Goal: Task Accomplishment & Management: Manage account settings

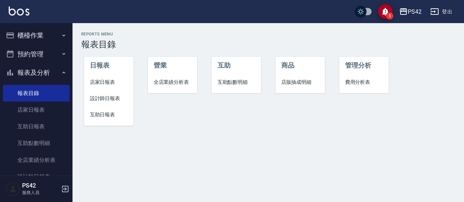
click at [26, 40] on button "櫃檯作業" at bounding box center [36, 35] width 67 height 19
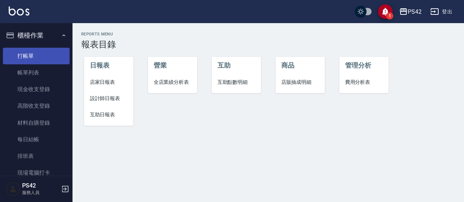
click at [42, 62] on link "打帳單" at bounding box center [36, 56] width 67 height 17
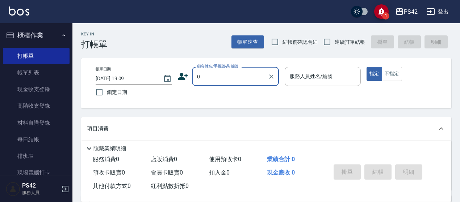
type input "0"
type input "1"
type input "無名字/0/null"
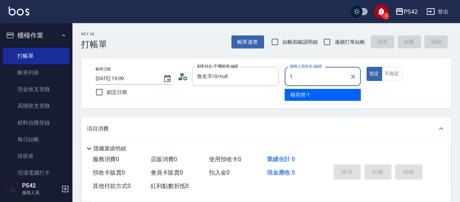
type input "[PERSON_NAME]-1"
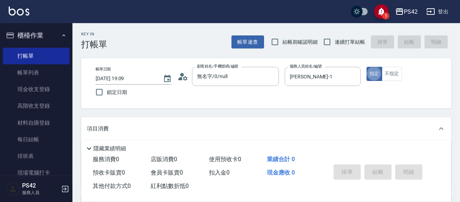
type button "true"
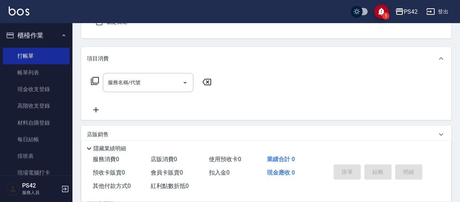
scroll to position [72, 0]
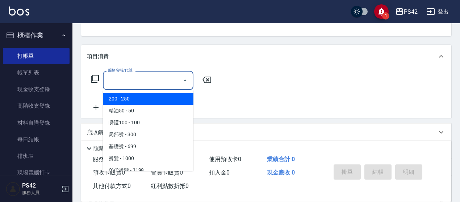
click at [146, 74] on input "服務名稱/代號" at bounding box center [142, 80] width 73 height 13
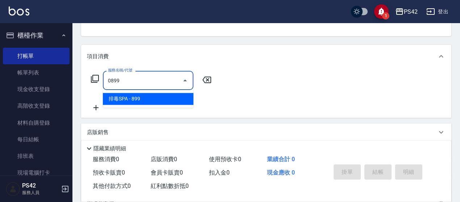
type input "排毒SPA(0899)"
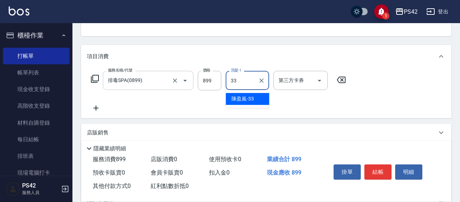
type input "[PERSON_NAME]-33"
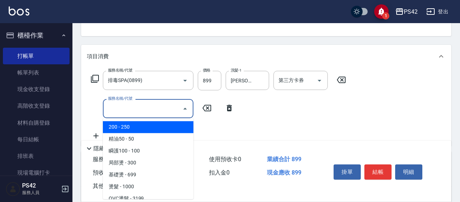
click at [136, 111] on input "服務名稱/代號" at bounding box center [142, 109] width 73 height 13
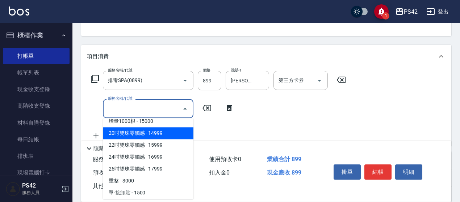
scroll to position [543, 0]
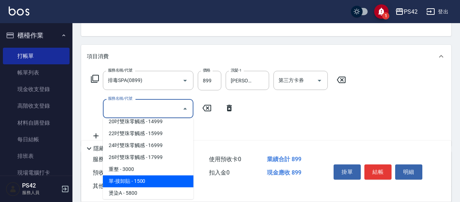
click at [160, 183] on span "單-接卸貼 - 1500" at bounding box center [148, 182] width 91 height 12
type input "單-接卸貼(715)"
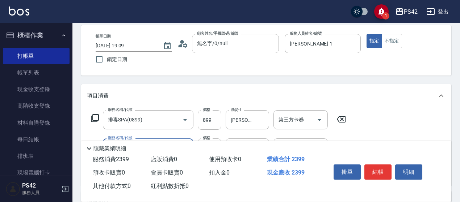
scroll to position [0, 0]
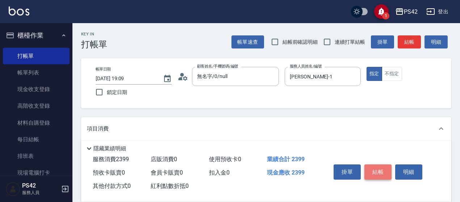
click at [383, 166] on button "結帳" at bounding box center [377, 172] width 27 height 15
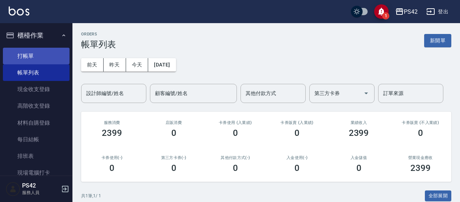
click at [35, 51] on link "打帳單" at bounding box center [36, 56] width 67 height 17
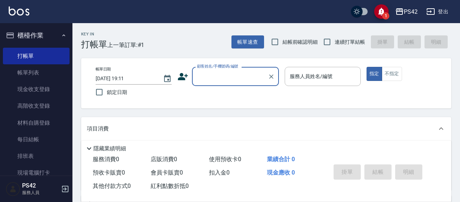
click at [350, 46] on label "連續打單結帳" at bounding box center [342, 41] width 46 height 15
click at [335, 46] on input "連續打單結帳" at bounding box center [326, 41] width 15 height 15
checkbox input "true"
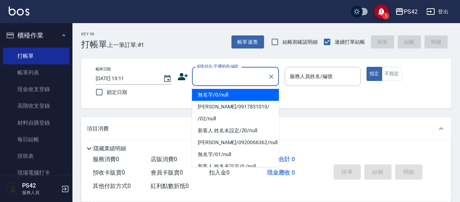
click at [217, 74] on input "顧客姓名/手機號碼/編號" at bounding box center [230, 76] width 70 height 13
type input "無名字/0/null"
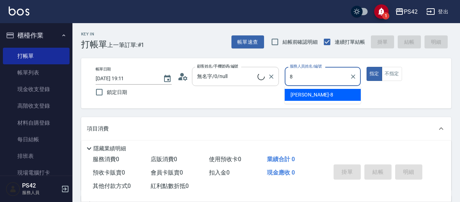
type input "[PERSON_NAME]-8"
type button "true"
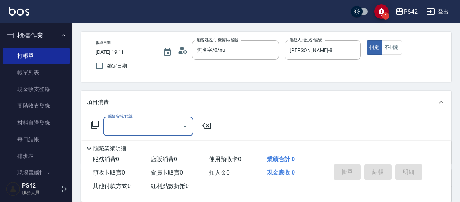
scroll to position [36, 0]
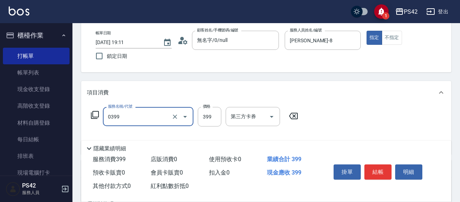
type input "海鹽399(0399)"
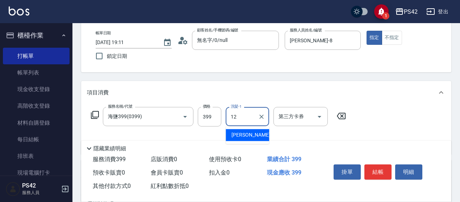
type input "[PERSON_NAME]-12"
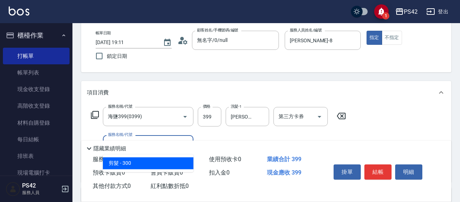
type input "剪髮(302)"
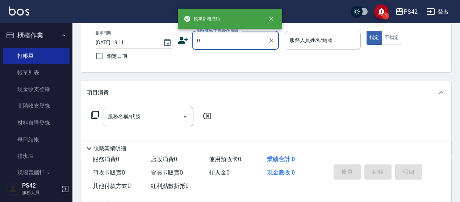
type input "無名字/0/null"
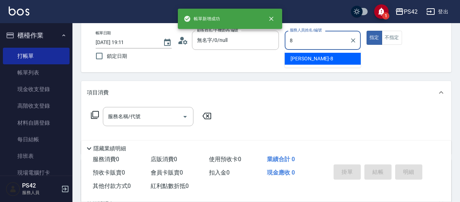
type input "[PERSON_NAME]-8"
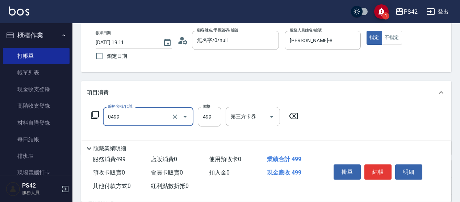
type input "[PERSON_NAME]499(0499)"
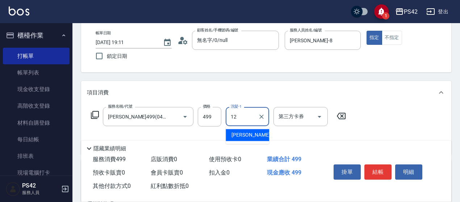
type input "[PERSON_NAME]-12"
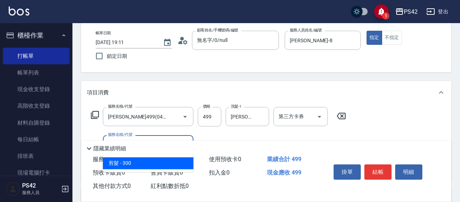
type input "剪髮(302)"
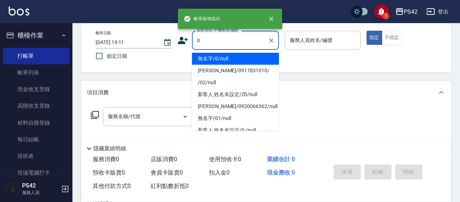
type input "無名字/0/null"
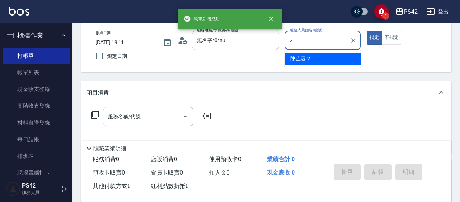
type input "[PERSON_NAME]-2"
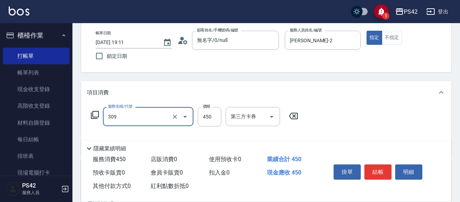
type input "洗+剪(309)"
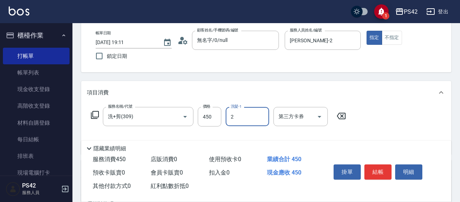
type input "[PERSON_NAME]-2"
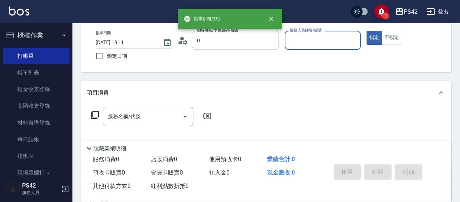
type input "無名字/0/null"
type input "[PERSON_NAME]-4"
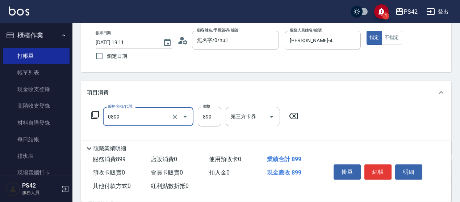
type input "排毒SPA(0899)"
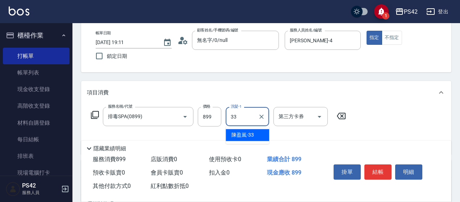
type input "[PERSON_NAME]-33"
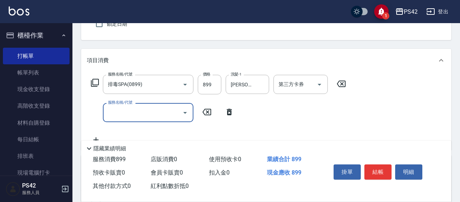
scroll to position [109, 0]
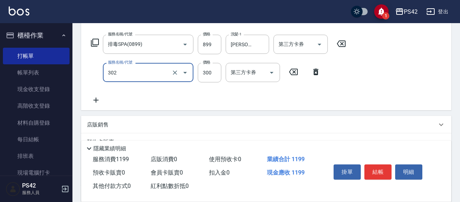
type input "剪髮(302)"
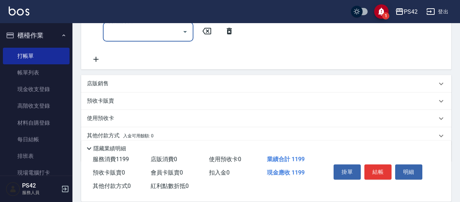
scroll to position [181, 0]
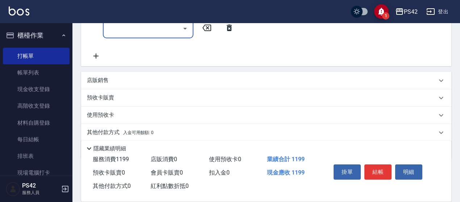
click at [119, 74] on div "店販銷售" at bounding box center [266, 80] width 370 height 17
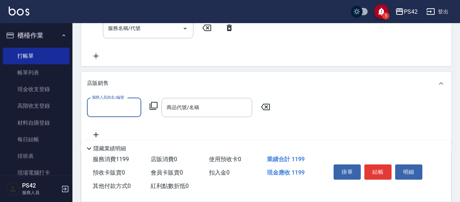
scroll to position [0, 0]
type input "[PERSON_NAME]-33"
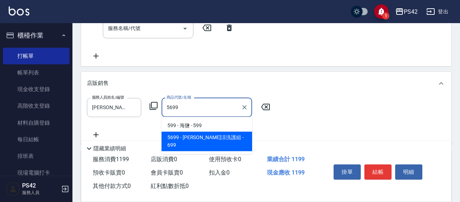
type input "水水沁涼洗護組"
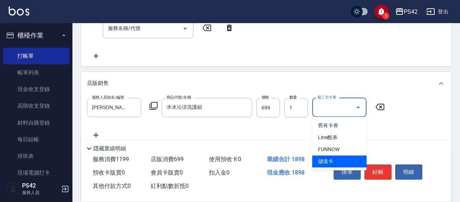
type input "儲值卡"
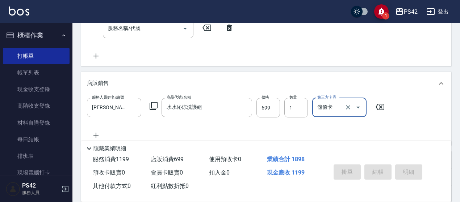
type input "[DATE] 19:12"
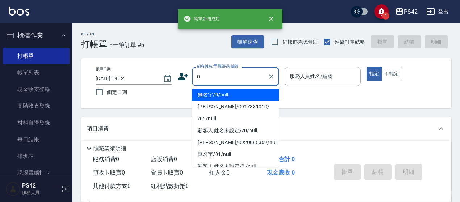
type input "無名字/0/null"
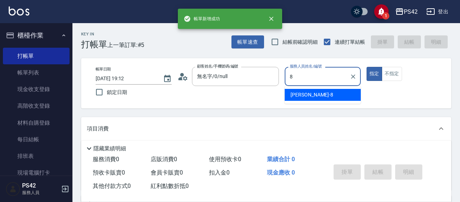
type input "[PERSON_NAME]-8"
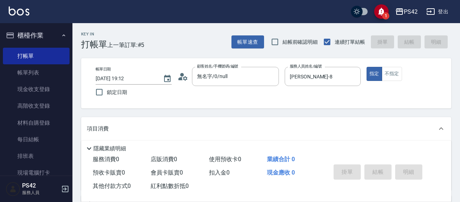
scroll to position [72, 0]
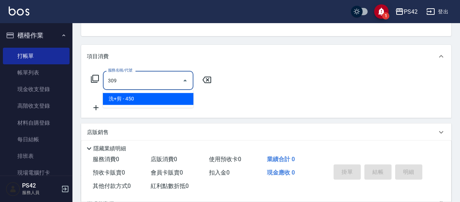
type input "洗+剪(309)"
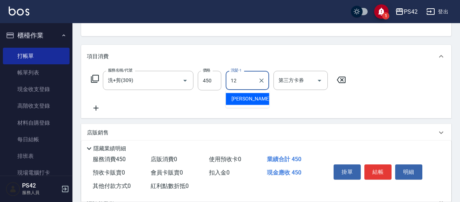
type input "[PERSON_NAME]-12"
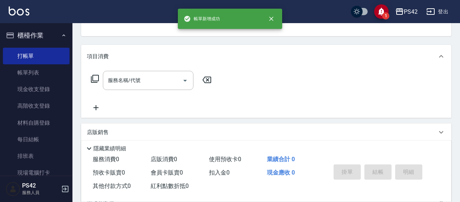
scroll to position [70, 0]
type input "無名字/0/null"
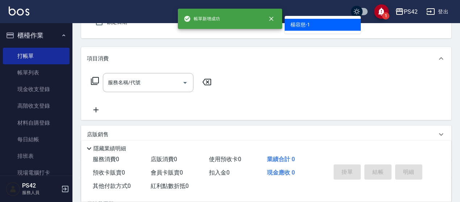
type input "[PERSON_NAME]-1"
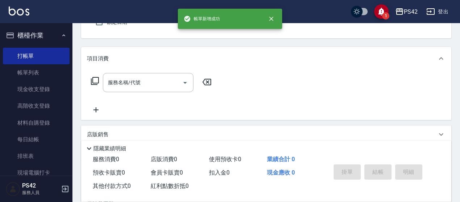
scroll to position [67, 0]
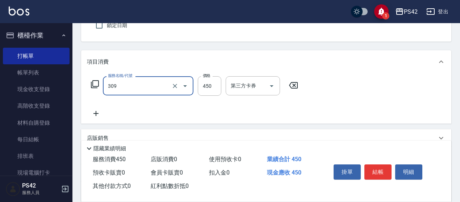
type input "洗+剪(309)"
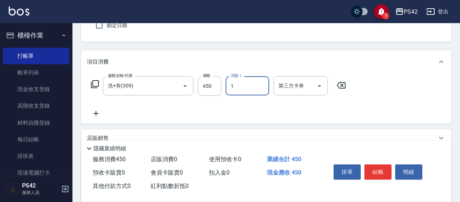
type input "[PERSON_NAME]-1"
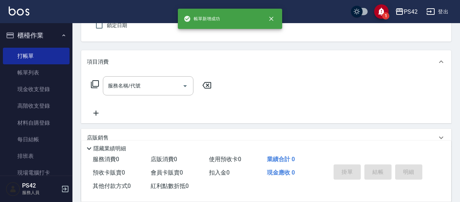
type input "無名字/0/null"
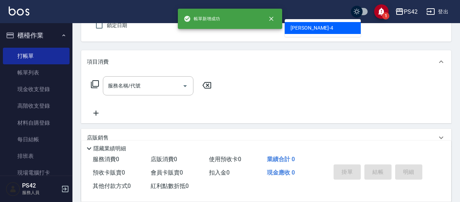
type input "[PERSON_NAME]-4"
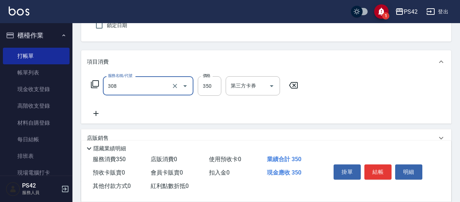
type input "洗+剪(308)"
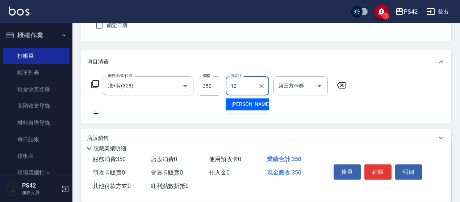
type input "[PERSON_NAME]-12"
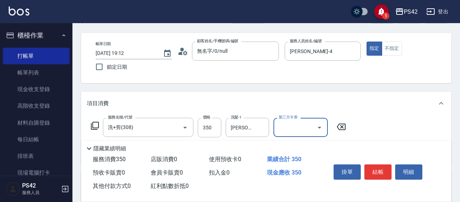
scroll to position [0, 0]
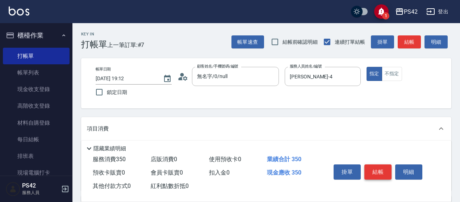
click at [376, 171] on button "結帳" at bounding box center [377, 172] width 27 height 15
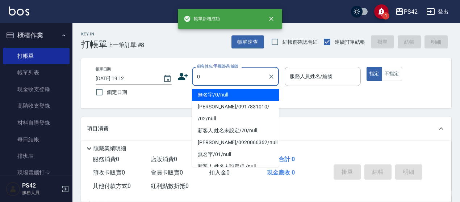
type input "無名字/0/null"
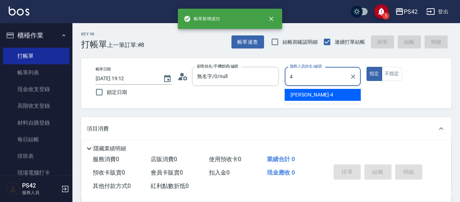
type input "[PERSON_NAME]-4"
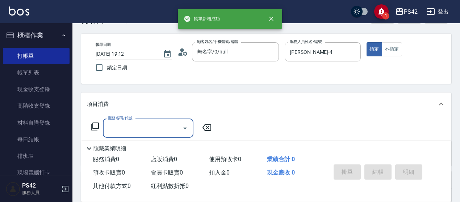
scroll to position [36, 0]
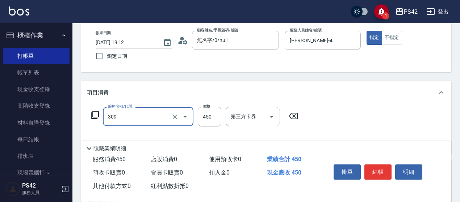
type input "洗+剪(309)"
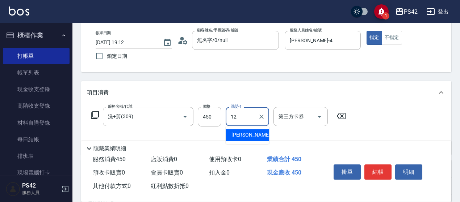
type input "[PERSON_NAME]-12"
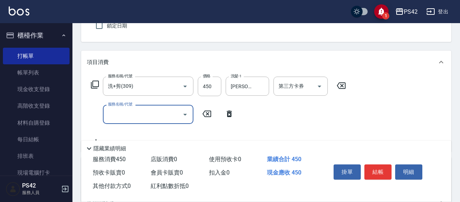
scroll to position [109, 0]
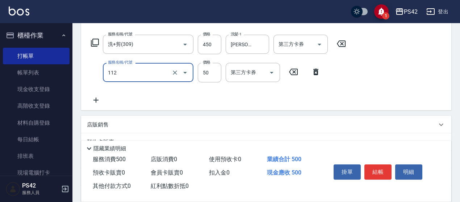
type input "精油50(112)"
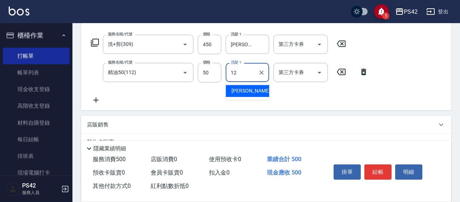
type input "[PERSON_NAME]-12"
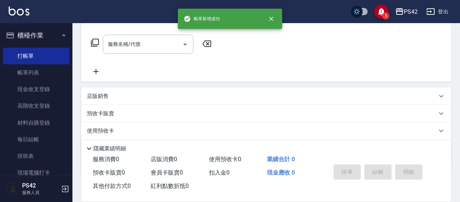
scroll to position [0, 0]
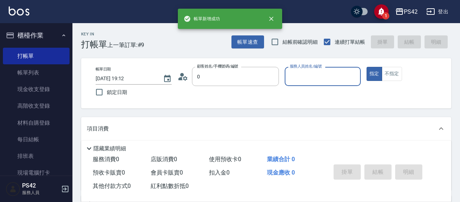
type input "無名字/0/null"
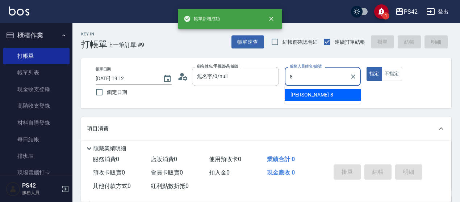
type input "[PERSON_NAME]-8"
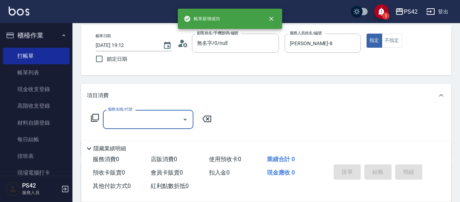
scroll to position [72, 0]
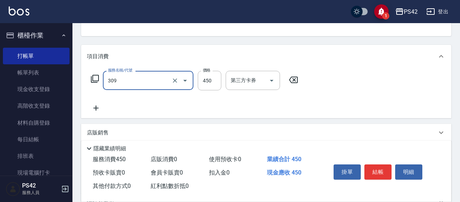
type input "洗+剪(309)"
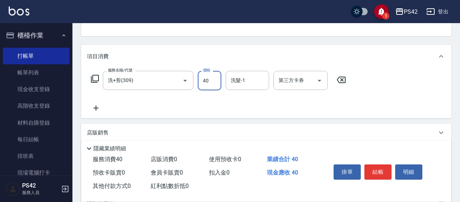
type input "450"
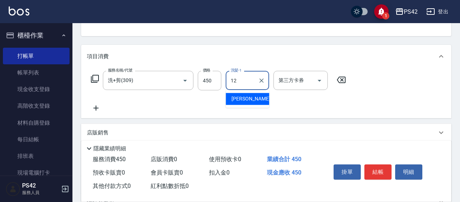
type input "[PERSON_NAME]-12"
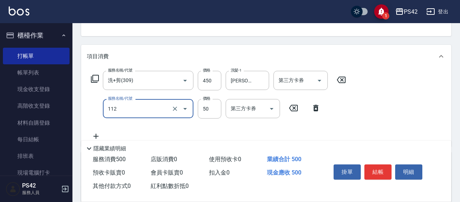
type input "精油50(112)"
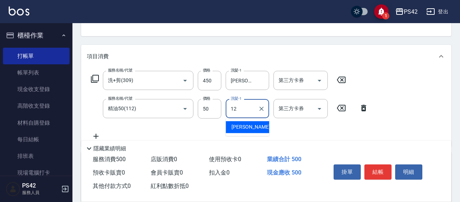
type input "[PERSON_NAME]-12"
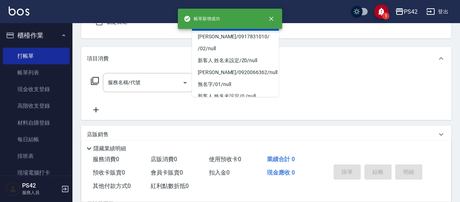
type input "無名字/0/null"
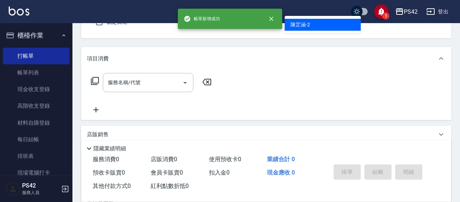
type input "[PERSON_NAME]-2"
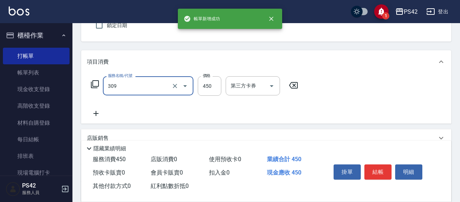
type input "洗+剪(309)"
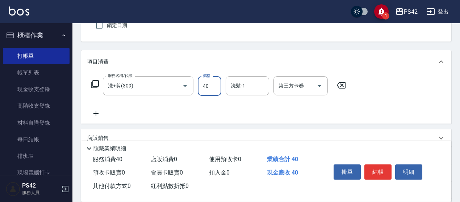
type input "450"
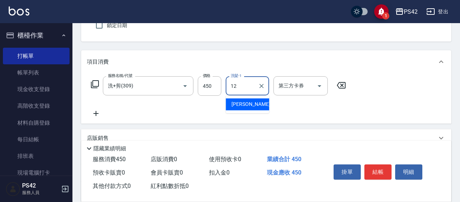
type input "[PERSON_NAME]-12"
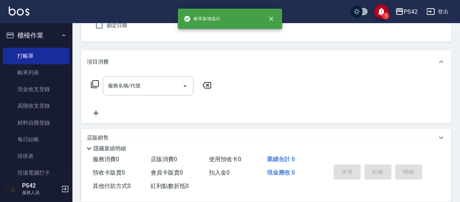
type input "無名字/0/null"
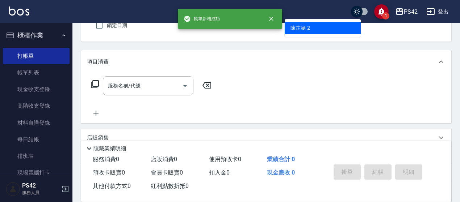
type input "[PERSON_NAME]-2"
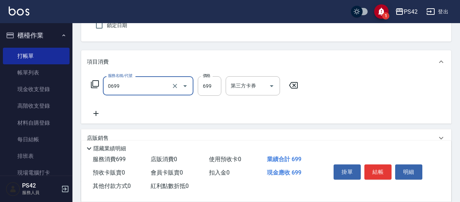
type input "精油SPA(0699)"
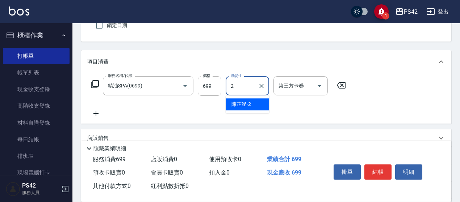
type input "[PERSON_NAME]-2"
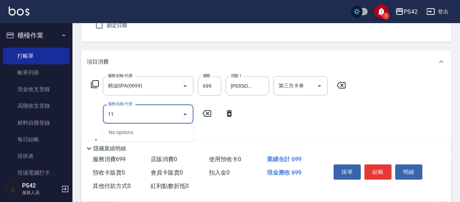
type input "1"
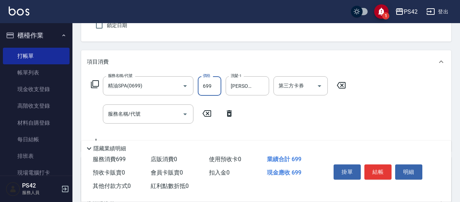
drag, startPoint x: 220, startPoint y: 85, endPoint x: 214, endPoint y: 86, distance: 5.1
click at [219, 85] on input "699" at bounding box center [210, 86] width 24 height 20
type input "799"
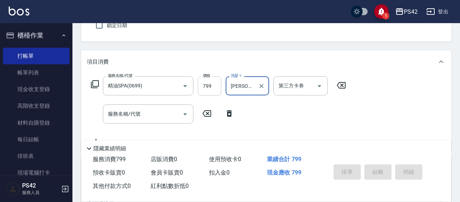
type input "[DATE] 19:13"
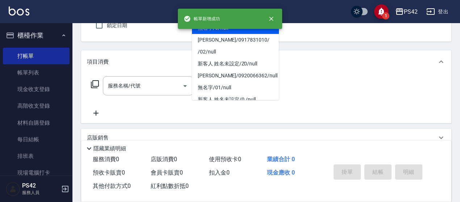
type input "無名字/0/null"
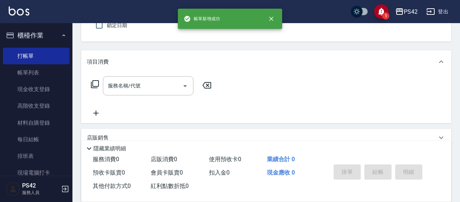
type input "[PERSON_NAME]-2"
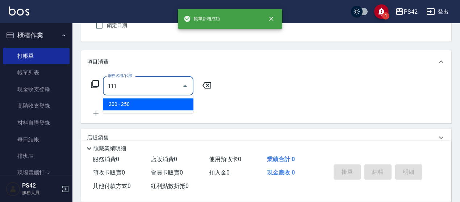
type input "200(111)"
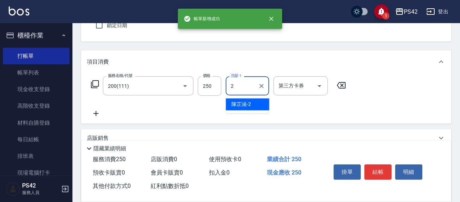
type input "[PERSON_NAME]-2"
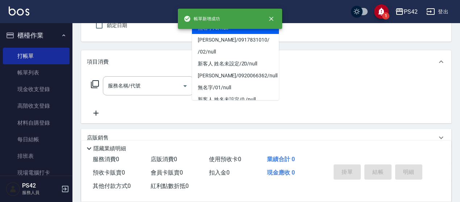
type input "無名字/0/null"
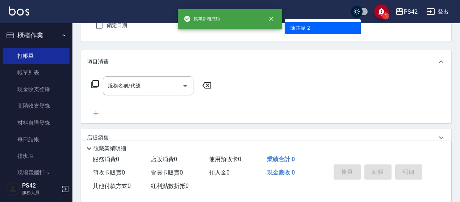
type input "[PERSON_NAME]-2"
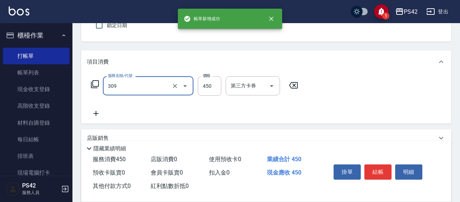
type input "洗+剪(309)"
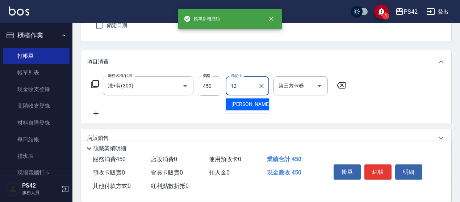
type input "[PERSON_NAME]-12"
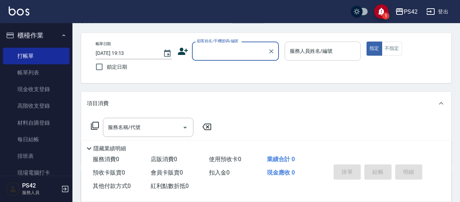
scroll to position [0, 0]
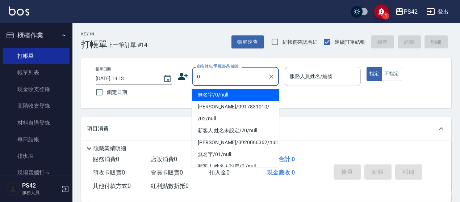
type input "無名字/0/null"
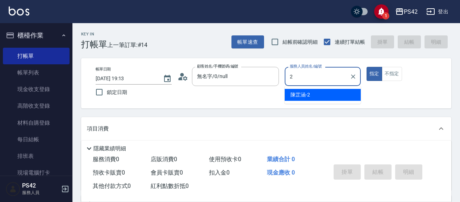
type input "[PERSON_NAME]-2"
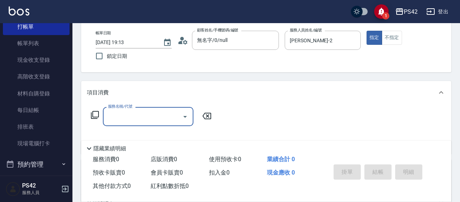
scroll to position [36, 0]
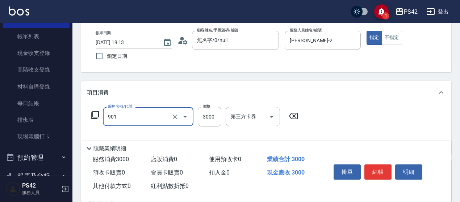
type input "儲值3000(901)"
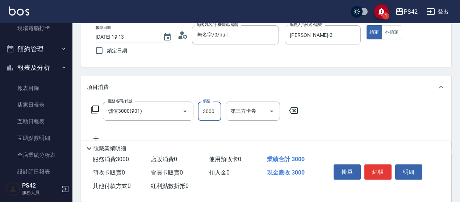
scroll to position [145, 0]
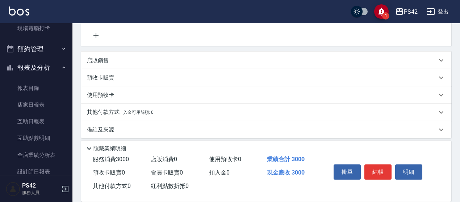
click at [130, 62] on div "店販銷售" at bounding box center [262, 61] width 350 height 8
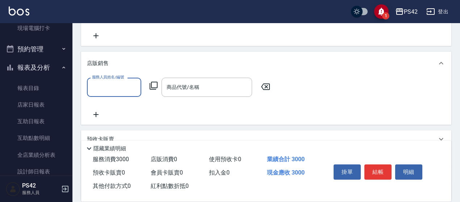
scroll to position [0, 0]
type input "[PERSON_NAME]-2"
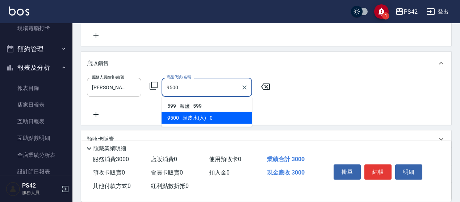
type input "頭皮水(入)"
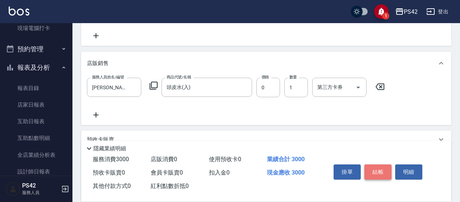
click at [367, 168] on button "結帳" at bounding box center [377, 172] width 27 height 15
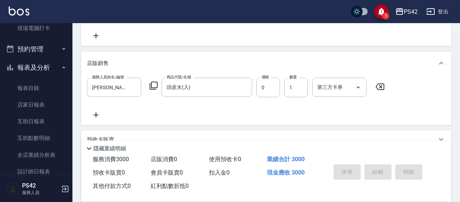
type input "[DATE] 19:15"
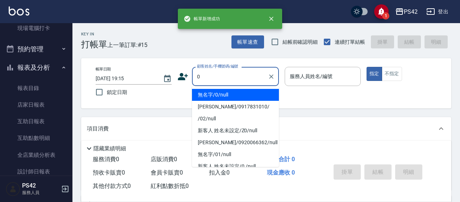
type input "無名字/0/null"
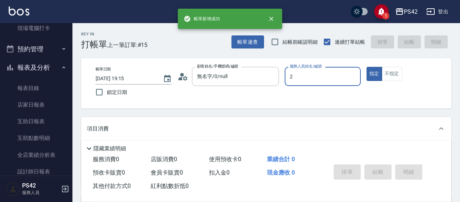
type input "[PERSON_NAME]-2"
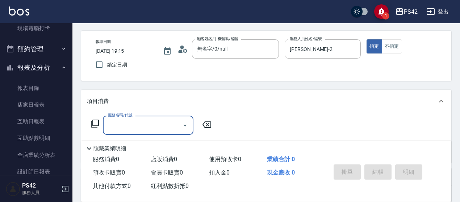
scroll to position [72, 0]
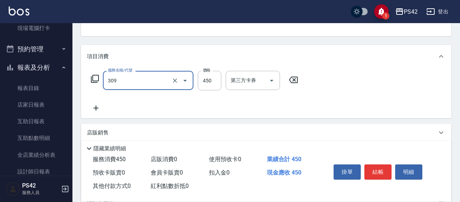
type input "洗+剪(309)"
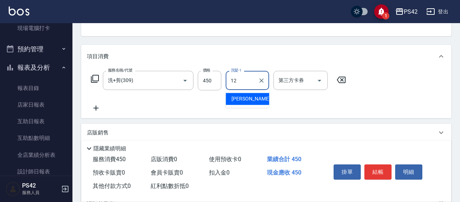
type input "[PERSON_NAME]-12"
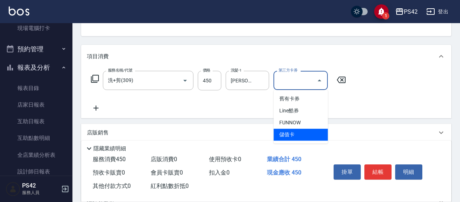
type input "儲值卡"
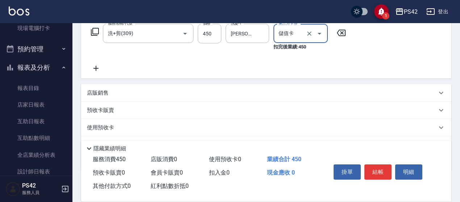
scroll to position [109, 0]
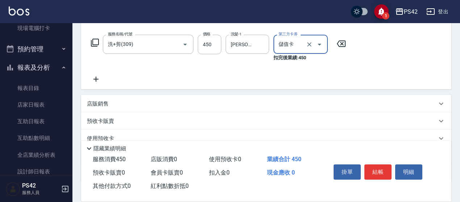
click at [96, 80] on icon at bounding box center [96, 79] width 18 height 9
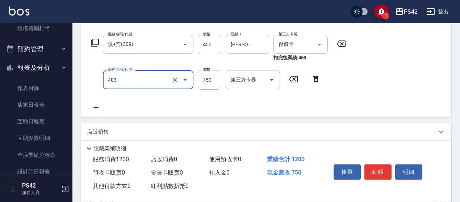
type input "750護(403)"
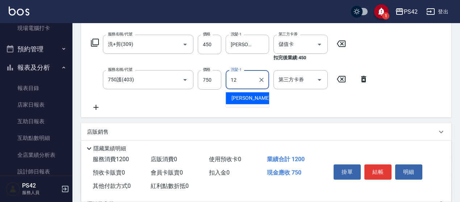
type input "[PERSON_NAME]-12"
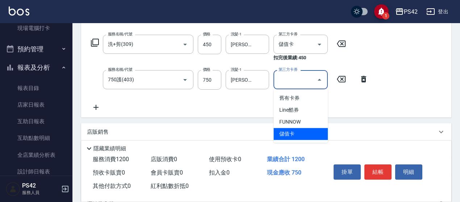
type input "儲值卡"
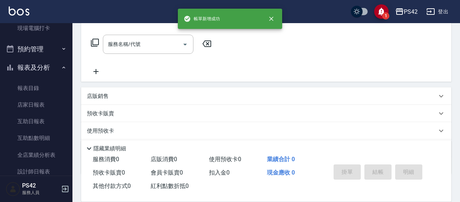
scroll to position [0, 0]
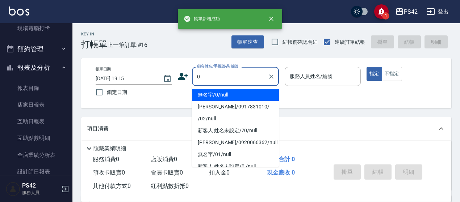
type input "無名字/0/null"
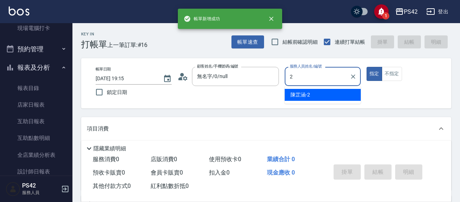
type input "[PERSON_NAME]-2"
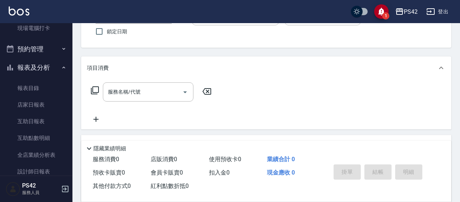
scroll to position [72, 0]
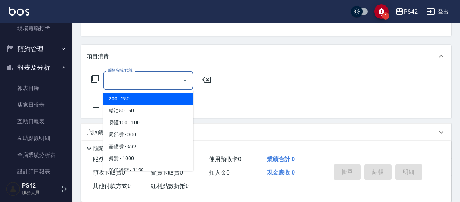
click at [132, 83] on input "服務名稱/代號" at bounding box center [142, 80] width 73 height 13
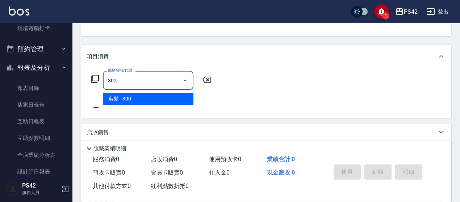
type input "剪髮(302)"
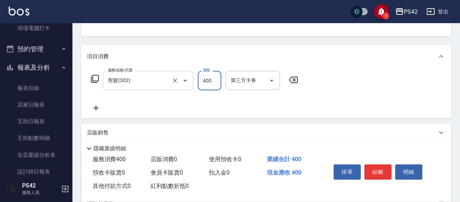
type input "400"
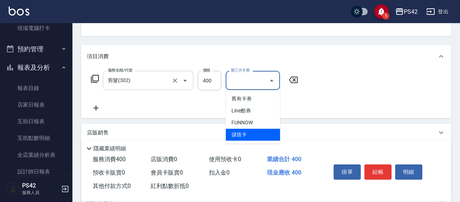
type input "儲值卡"
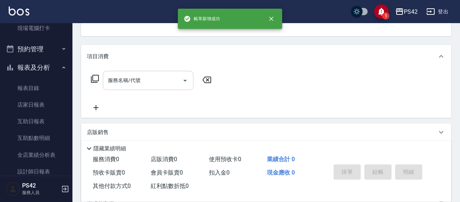
scroll to position [70, 0]
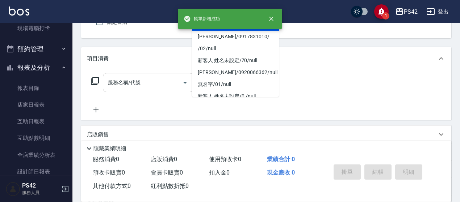
type input "無名字/0/null"
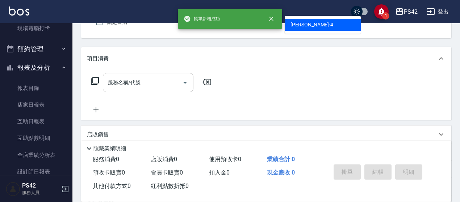
type input "[PERSON_NAME]-4"
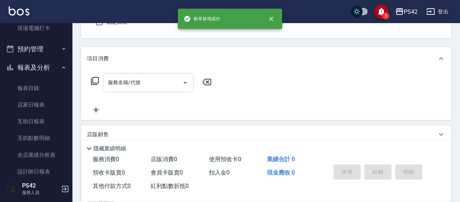
scroll to position [67, 0]
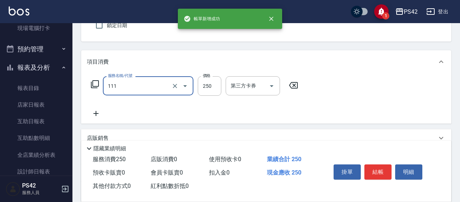
type input "200(111)"
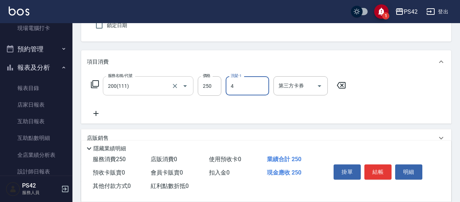
type input "[PERSON_NAME]-4"
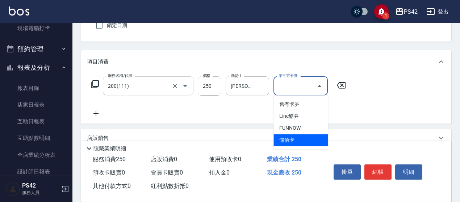
type input "儲值卡"
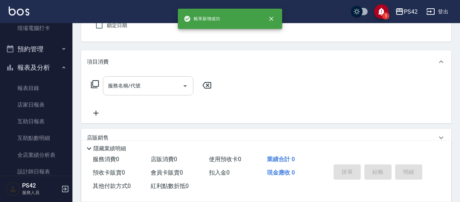
type input "無名字/0/null"
type input "[PERSON_NAME]-4"
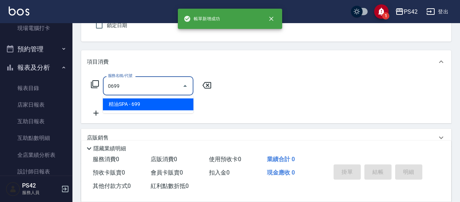
type input "精油SPA(0699)"
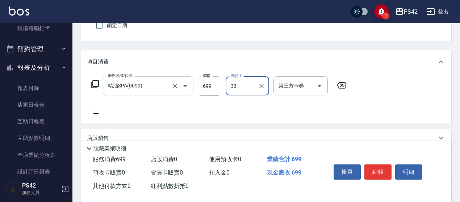
type input "[PERSON_NAME]-33"
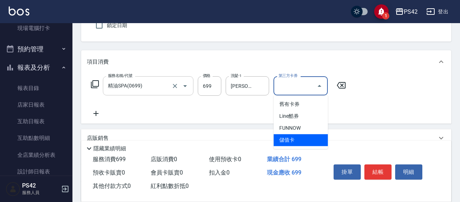
type input "儲值卡"
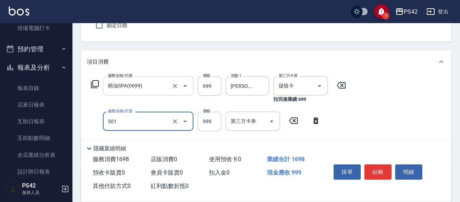
type input "染髮(501)"
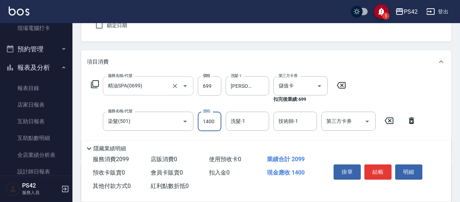
type input "1400"
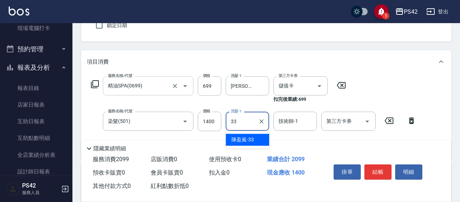
type input "[PERSON_NAME]-33"
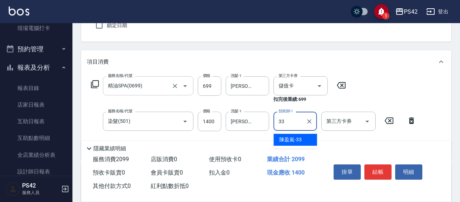
type input "[PERSON_NAME]-33"
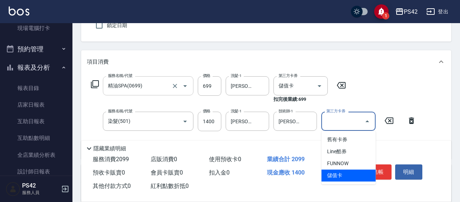
type input "儲值卡"
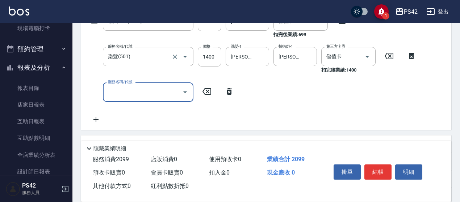
scroll to position [139, 0]
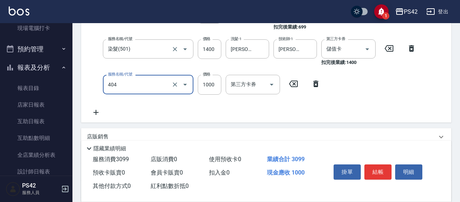
type input "1000護(404)"
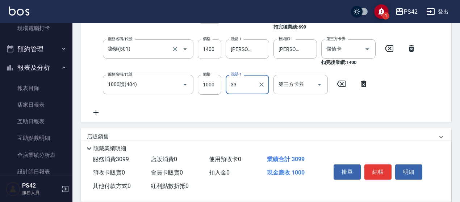
type input "[PERSON_NAME]-33"
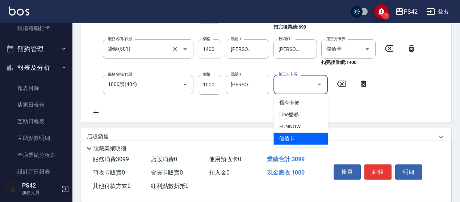
type input "儲值卡"
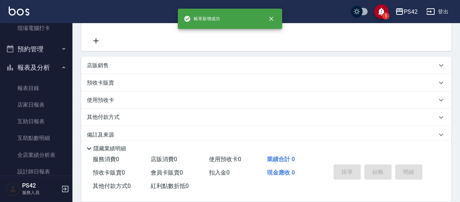
scroll to position [0, 0]
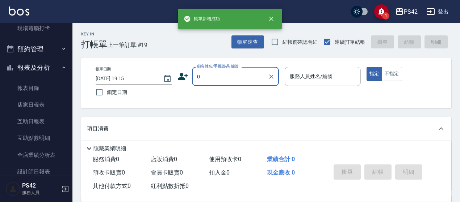
type input "無名字/0/null"
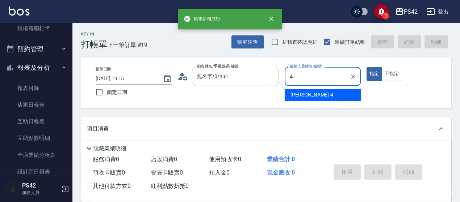
type input "[PERSON_NAME]-4"
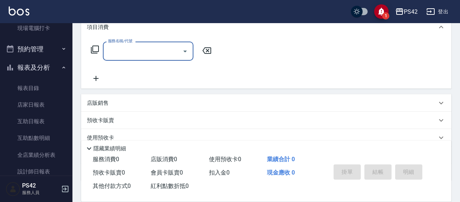
scroll to position [109, 0]
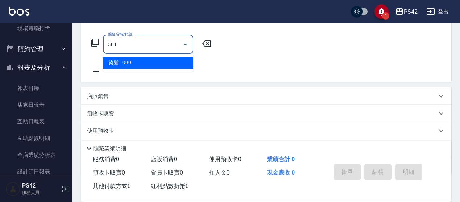
type input "染髮(501)"
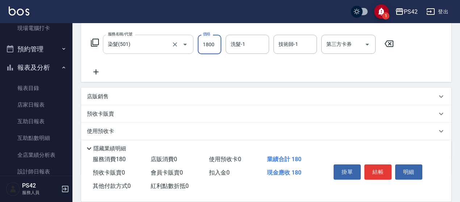
type input "1800"
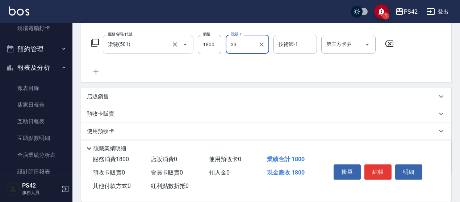
type input "[PERSON_NAME]-33"
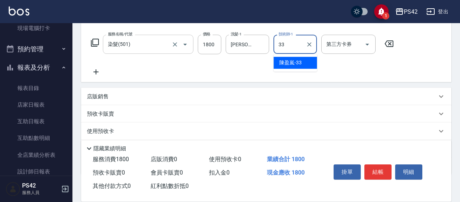
type input "[PERSON_NAME]-33"
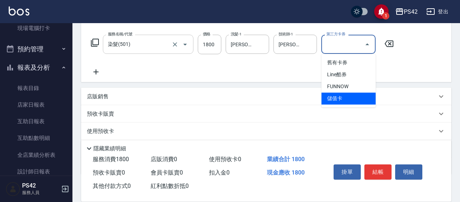
type input "儲值卡"
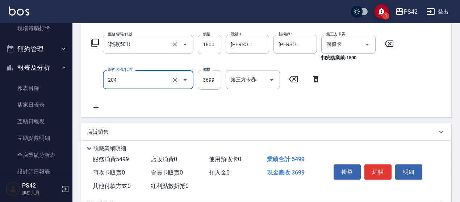
type input "OVC燙髮(204)"
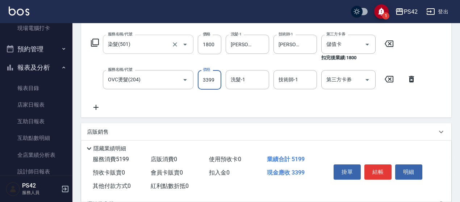
type input "3399"
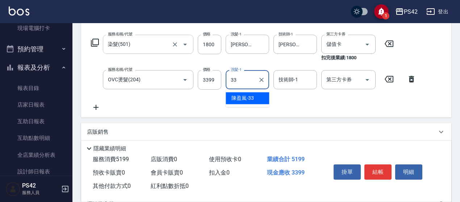
type input "[PERSON_NAME]-33"
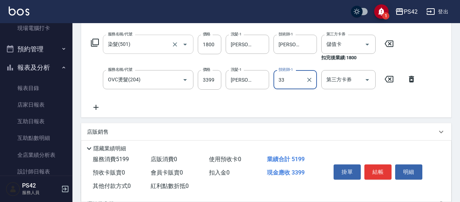
type input "[PERSON_NAME]-33"
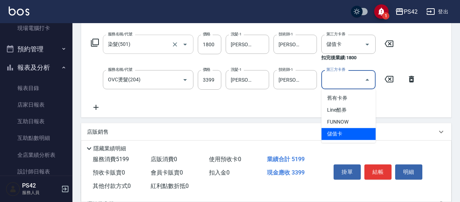
type input "儲值卡"
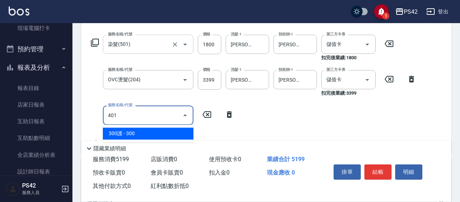
type input "300護(401)"
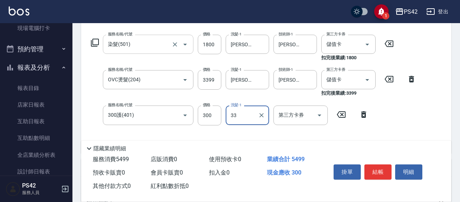
type input "[PERSON_NAME]-33"
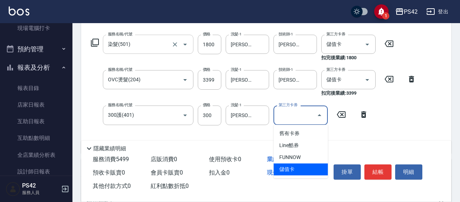
type input "儲值卡"
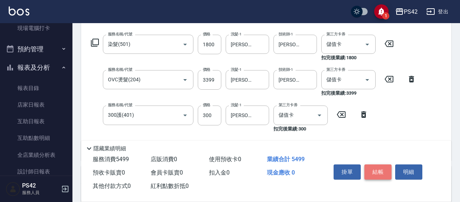
click at [380, 166] on button "結帳" at bounding box center [377, 172] width 27 height 15
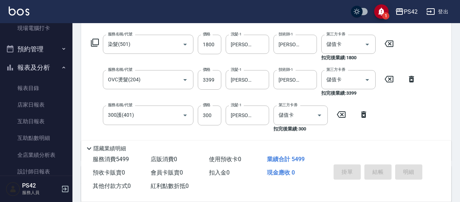
type input "[DATE] 19:16"
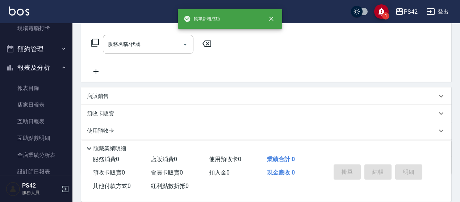
scroll to position [0, 0]
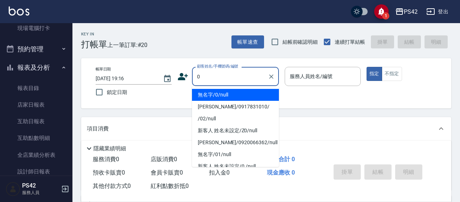
type input "無名字/0/null"
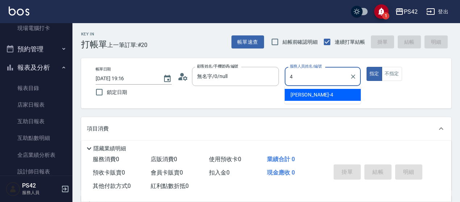
type input "[PERSON_NAME]-4"
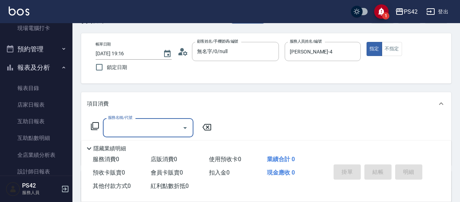
scroll to position [36, 0]
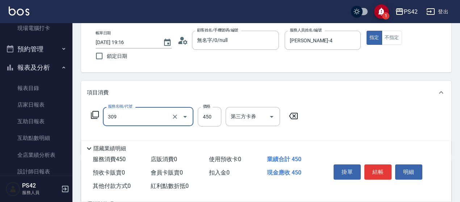
type input "洗+剪(309)"
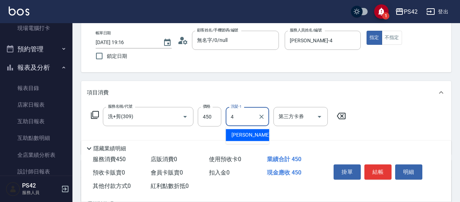
type input "[PERSON_NAME]-4"
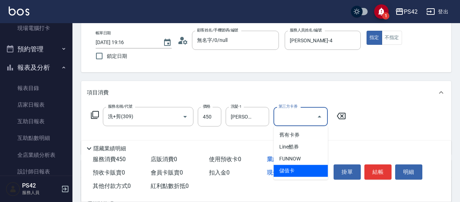
type input "儲值卡"
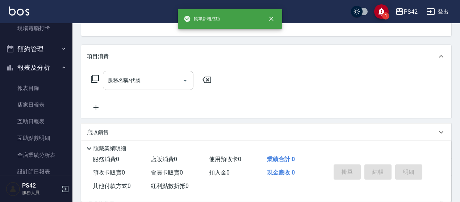
scroll to position [70, 0]
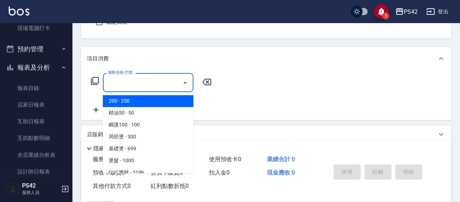
click at [124, 83] on input "服務名稱/代號" at bounding box center [142, 82] width 73 height 13
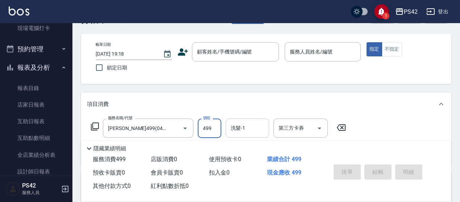
scroll to position [36, 0]
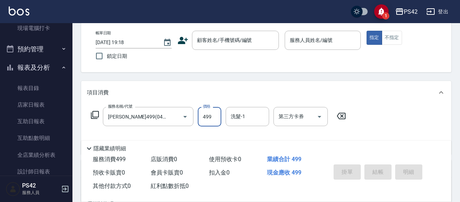
click at [343, 117] on icon at bounding box center [341, 116] width 18 height 9
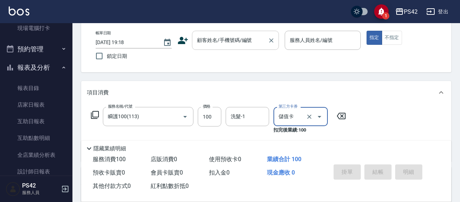
click at [229, 33] on div "顧客姓名/手機號碼/編號" at bounding box center [235, 40] width 87 height 19
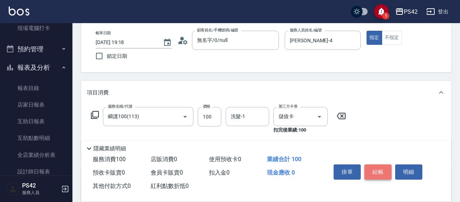
click at [390, 171] on button "結帳" at bounding box center [377, 172] width 27 height 15
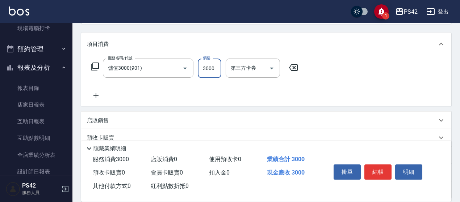
scroll to position [109, 0]
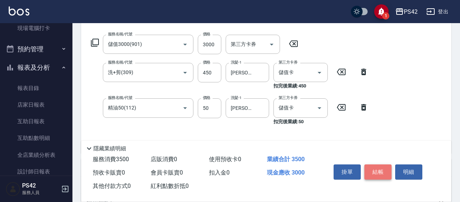
click at [373, 171] on button "結帳" at bounding box center [377, 172] width 27 height 15
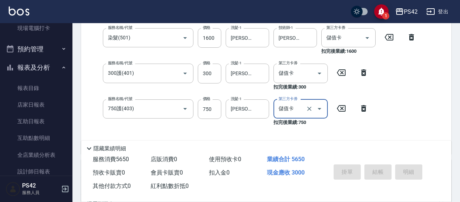
scroll to position [0, 0]
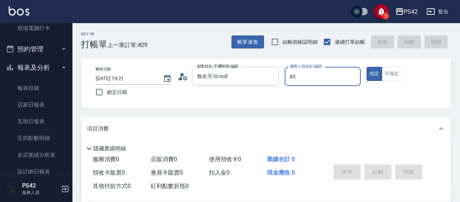
click at [367, 67] on button "指定" at bounding box center [375, 74] width 16 height 14
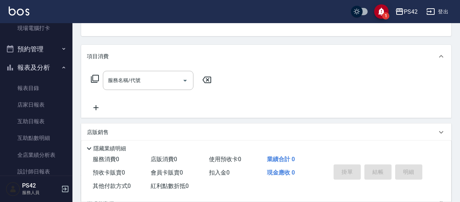
scroll to position [36, 0]
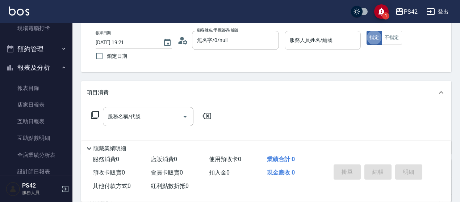
click at [307, 45] on input "服務人員姓名/編號" at bounding box center [323, 40] width 70 height 13
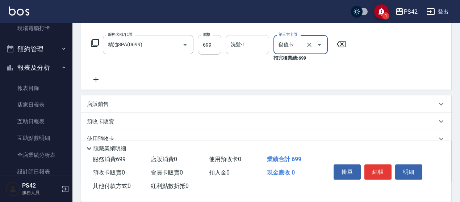
scroll to position [109, 0]
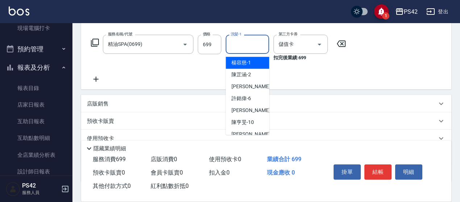
click at [238, 45] on input "洗髮-1" at bounding box center [247, 44] width 37 height 13
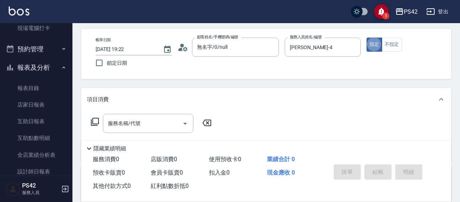
scroll to position [36, 0]
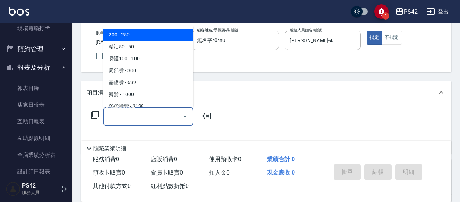
click at [138, 114] on input "服務名稱/代號" at bounding box center [142, 116] width 73 height 13
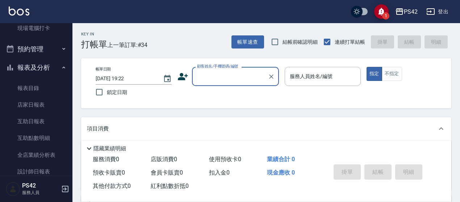
scroll to position [0, 0]
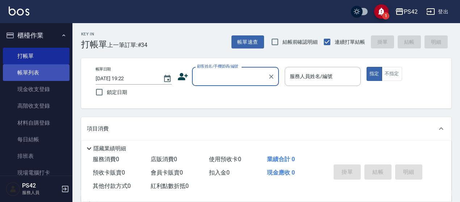
click at [39, 74] on link "帳單列表" at bounding box center [36, 72] width 67 height 17
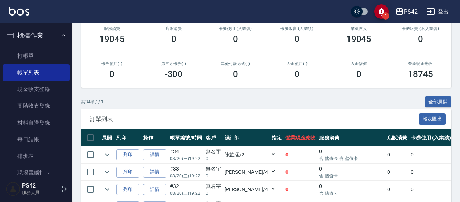
scroll to position [217, 0]
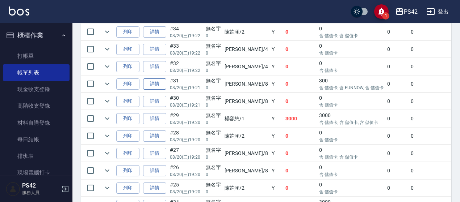
click at [154, 84] on link "詳情" at bounding box center [154, 84] width 23 height 11
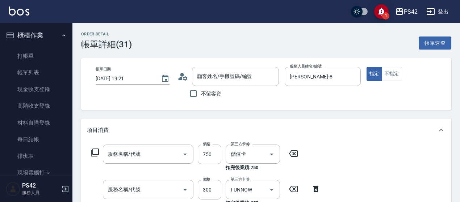
scroll to position [107, 0]
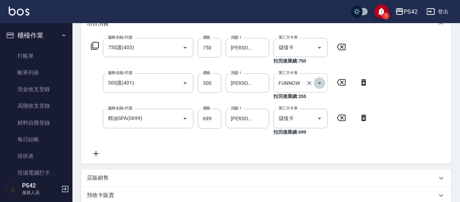
click at [321, 84] on icon "Open" at bounding box center [319, 83] width 9 height 9
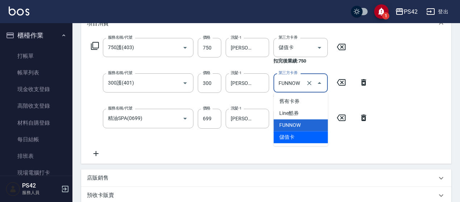
click at [309, 134] on span "儲值卡" at bounding box center [300, 137] width 54 height 12
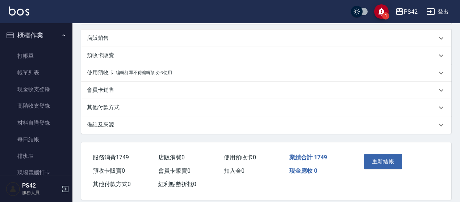
scroll to position [252, 0]
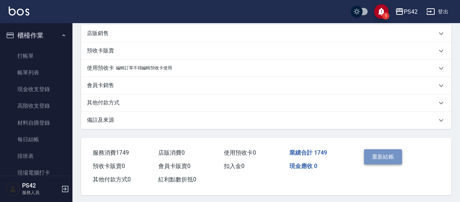
click at [379, 152] on button "重新結帳" at bounding box center [383, 157] width 38 height 15
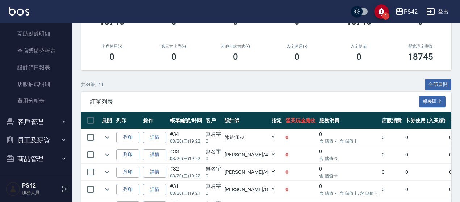
scroll to position [250, 0]
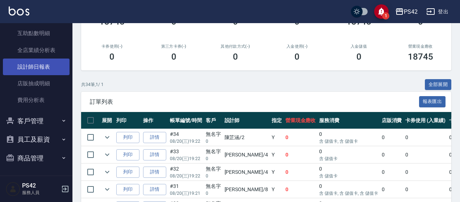
click at [54, 67] on link "設計師日報表" at bounding box center [36, 67] width 67 height 17
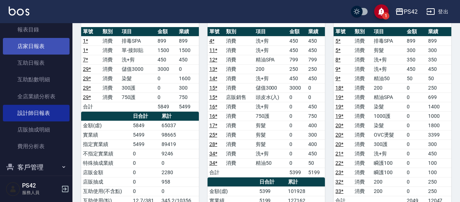
scroll to position [177, 0]
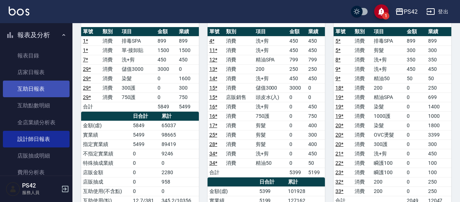
click at [42, 85] on link "互助日報表" at bounding box center [36, 89] width 67 height 17
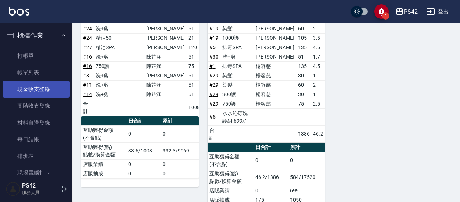
click at [54, 91] on link "現金收支登錄" at bounding box center [36, 89] width 67 height 17
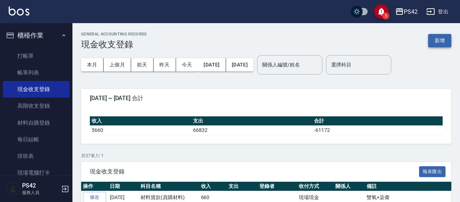
click at [436, 38] on button "新增" at bounding box center [439, 40] width 23 height 13
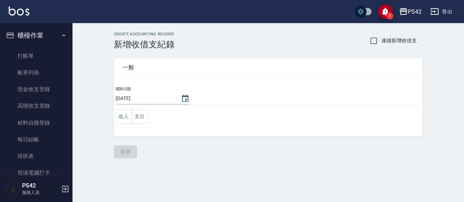
drag, startPoint x: 123, startPoint y: 118, endPoint x: 134, endPoint y: 124, distance: 12.5
click at [124, 118] on button "收入" at bounding box center [124, 116] width 16 height 15
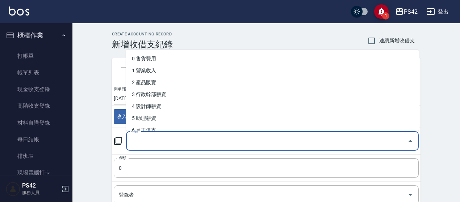
click at [148, 142] on input "科目" at bounding box center [266, 141] width 275 height 13
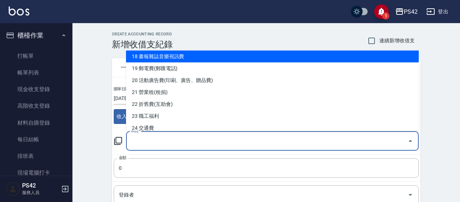
scroll to position [254, 0]
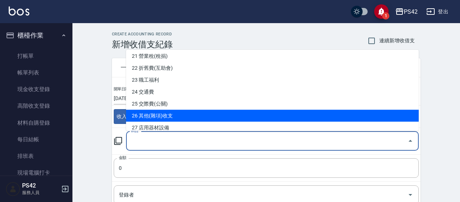
click at [167, 113] on li "26 其他(雜項)收支" at bounding box center [272, 116] width 293 height 12
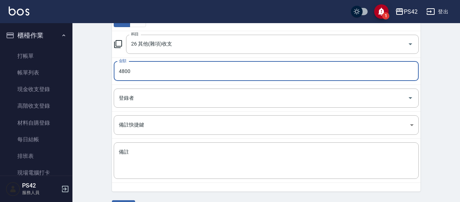
scroll to position [109, 0]
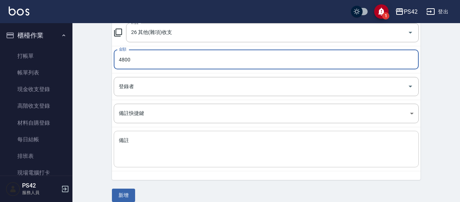
click at [199, 158] on textarea "備註" at bounding box center [266, 149] width 295 height 25
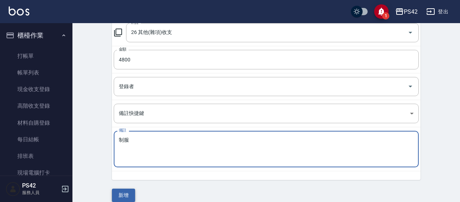
click at [122, 191] on button "新增" at bounding box center [123, 195] width 23 height 13
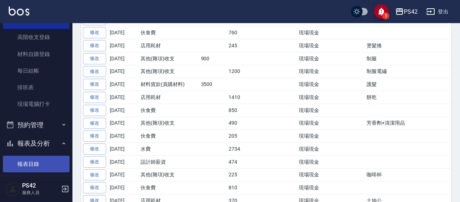
scroll to position [109, 0]
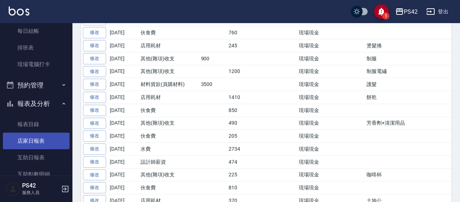
click at [54, 136] on link "店家日報表" at bounding box center [36, 141] width 67 height 17
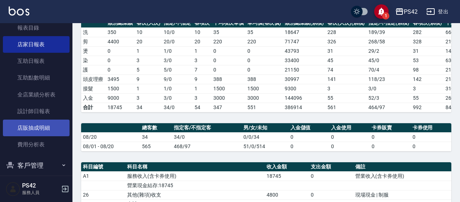
scroll to position [217, 0]
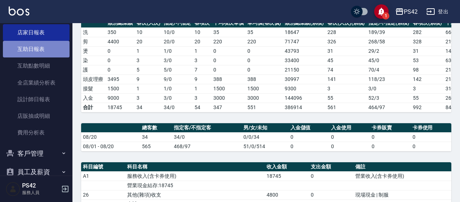
click at [45, 51] on link "互助日報表" at bounding box center [36, 49] width 67 height 17
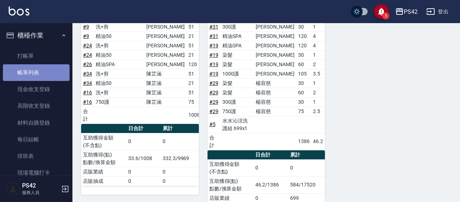
click at [41, 69] on link "帳單列表" at bounding box center [36, 72] width 67 height 17
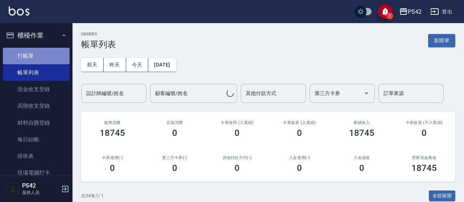
drag, startPoint x: 47, startPoint y: 53, endPoint x: 49, endPoint y: 50, distance: 3.8
click at [47, 53] on link "打帳單" at bounding box center [36, 56] width 67 height 17
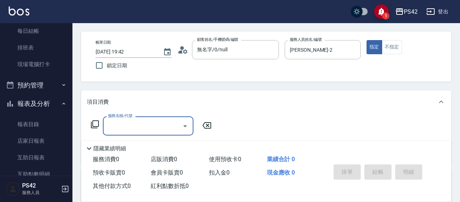
scroll to position [72, 0]
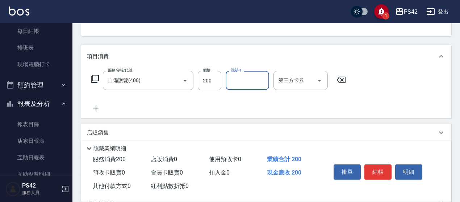
click at [344, 81] on icon at bounding box center [341, 80] width 18 height 9
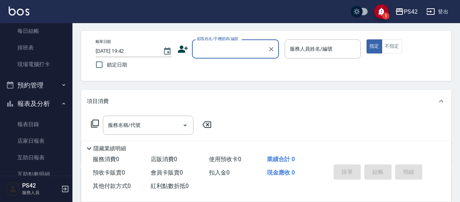
scroll to position [0, 0]
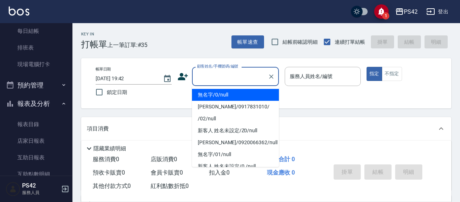
click at [222, 71] on input "顧客姓名/手機號碼/編號" at bounding box center [230, 76] width 70 height 13
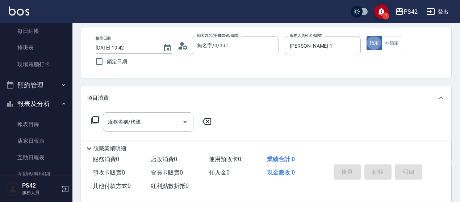
scroll to position [72, 0]
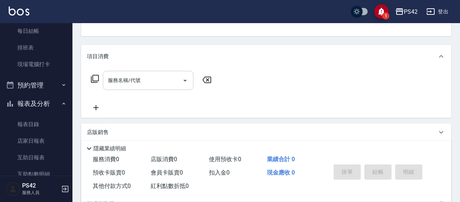
click at [124, 81] on input "服務名稱/代號" at bounding box center [142, 80] width 73 height 13
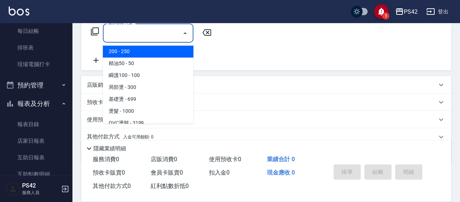
scroll to position [109, 0]
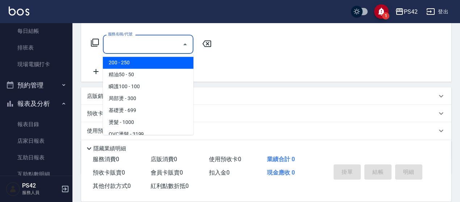
click at [158, 43] on input "服務名稱/代號" at bounding box center [142, 44] width 73 height 13
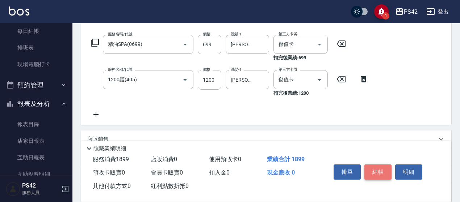
click at [378, 171] on button "結帳" at bounding box center [377, 172] width 27 height 15
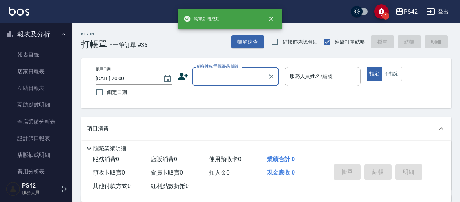
scroll to position [181, 0]
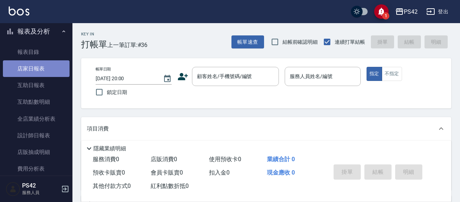
click at [43, 71] on link "店家日報表" at bounding box center [36, 68] width 67 height 17
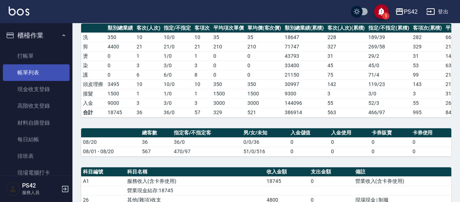
scroll to position [72, 0]
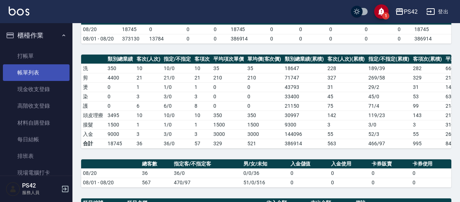
click at [48, 75] on link "帳單列表" at bounding box center [36, 72] width 67 height 17
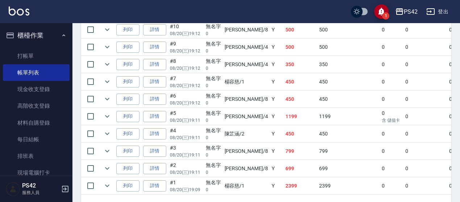
scroll to position [689, 0]
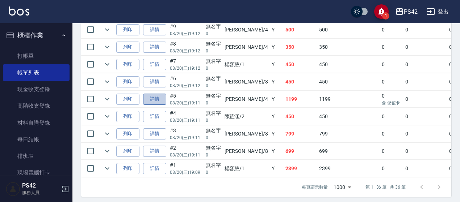
click at [148, 94] on link "詳情" at bounding box center [154, 99] width 23 height 11
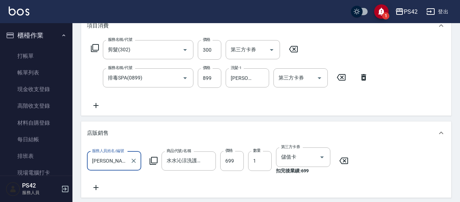
scroll to position [145, 0]
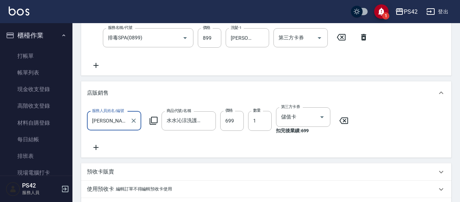
click at [226, 144] on div "服務人員姓名/編號 [PERSON_NAME]33 服務人員姓名/編號 商品代號/名稱 水水沁涼洗護組 商品代號/名稱 價格 699 價格 數量 1 數量 第…" at bounding box center [266, 130] width 359 height 44
click at [313, 119] on icon "Clear" at bounding box center [312, 117] width 4 height 4
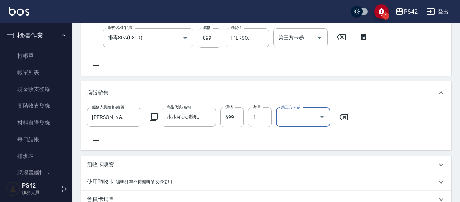
scroll to position [254, 0]
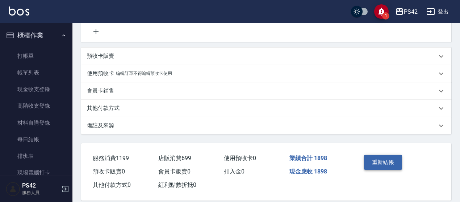
click at [375, 166] on button "重新結帳" at bounding box center [383, 162] width 38 height 15
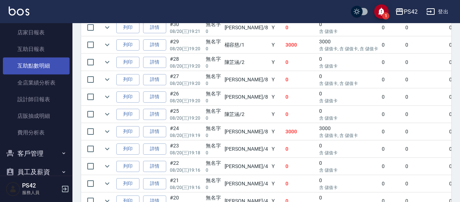
scroll to position [181, 0]
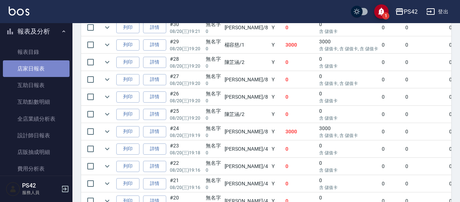
click at [41, 65] on link "店家日報表" at bounding box center [36, 68] width 67 height 17
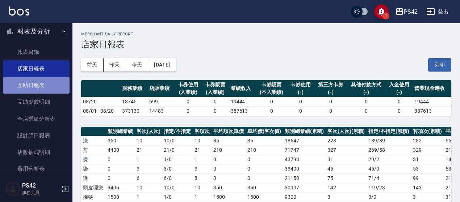
click at [37, 87] on link "互助日報表" at bounding box center [36, 85] width 67 height 17
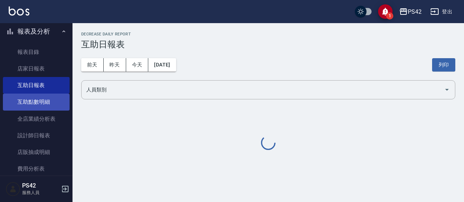
click at [51, 106] on link "互助點數明細" at bounding box center [36, 102] width 67 height 17
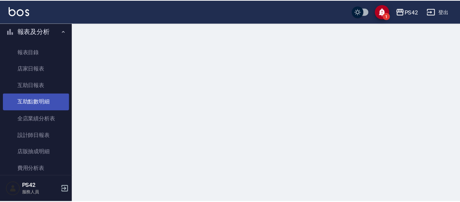
scroll to position [36, 0]
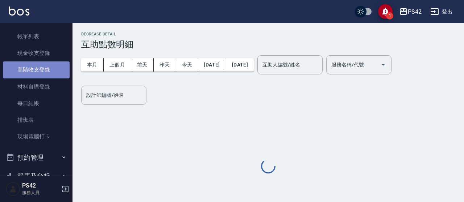
click at [48, 67] on link "高階收支登錄" at bounding box center [36, 70] width 67 height 17
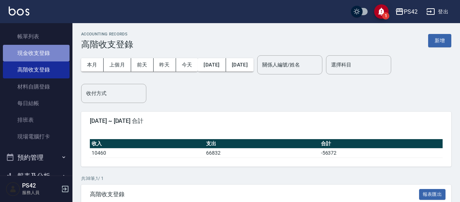
click at [51, 59] on link "現金收支登錄" at bounding box center [36, 53] width 67 height 17
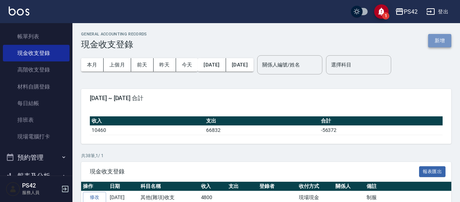
click at [439, 39] on button "新增" at bounding box center [439, 40] width 23 height 13
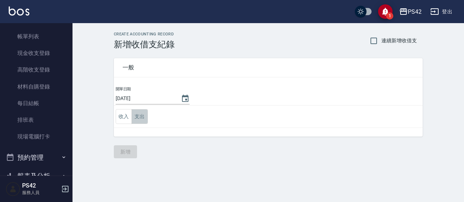
click at [141, 115] on button "支出" at bounding box center [139, 116] width 16 height 15
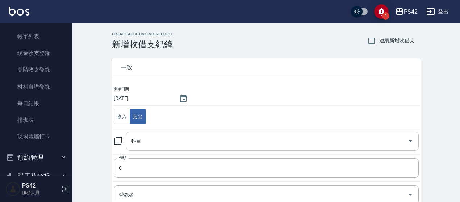
click at [138, 140] on input "科目" at bounding box center [266, 141] width 275 height 13
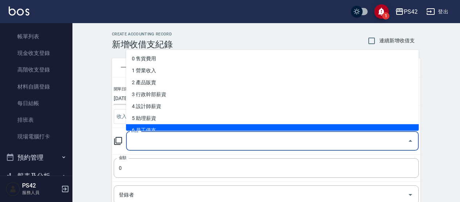
click at [163, 127] on li "6 員工借支" at bounding box center [272, 131] width 293 height 12
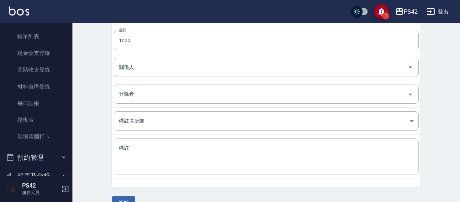
scroll to position [143, 0]
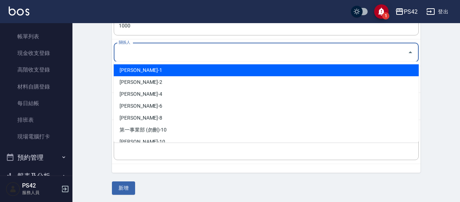
click at [138, 52] on input "關係人" at bounding box center [261, 52] width 288 height 13
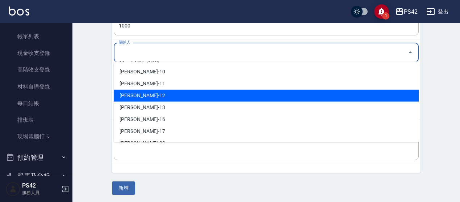
scroll to position [72, 0]
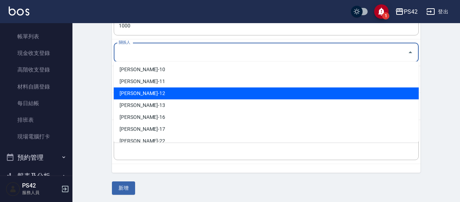
click at [145, 91] on li "[PERSON_NAME]-12" at bounding box center [266, 94] width 305 height 12
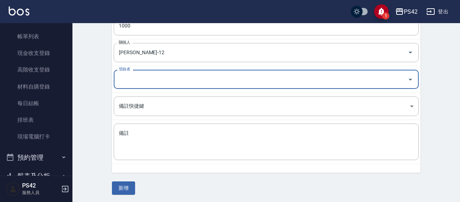
click at [145, 76] on input "登錄者" at bounding box center [261, 79] width 288 height 13
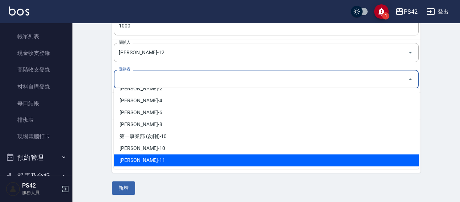
scroll to position [36, 0]
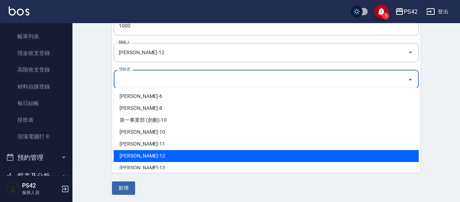
click at [147, 154] on li "[PERSON_NAME]-12" at bounding box center [266, 156] width 305 height 12
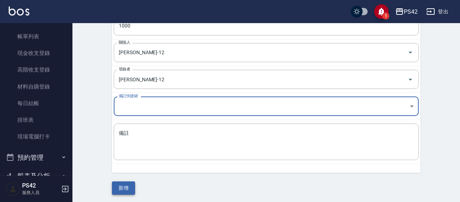
click at [123, 184] on button "新增" at bounding box center [123, 188] width 23 height 13
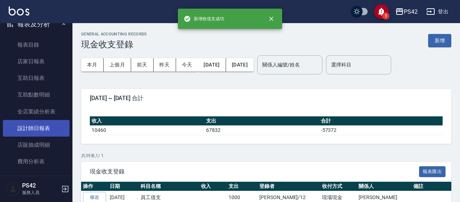
scroll to position [145, 0]
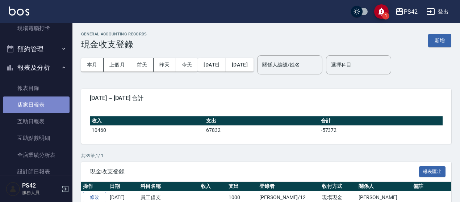
click at [41, 104] on link "店家日報表" at bounding box center [36, 105] width 67 height 17
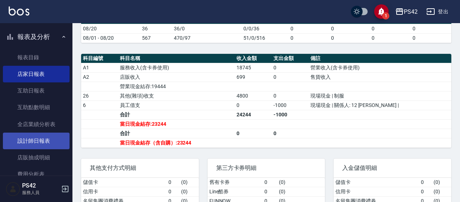
scroll to position [217, 0]
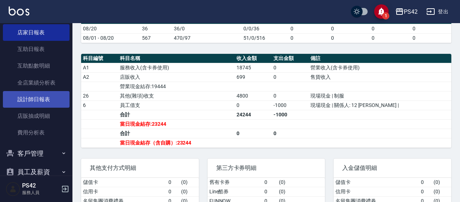
click at [48, 97] on link "設計師日報表" at bounding box center [36, 99] width 67 height 17
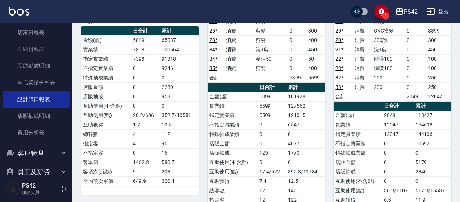
scroll to position [166, 0]
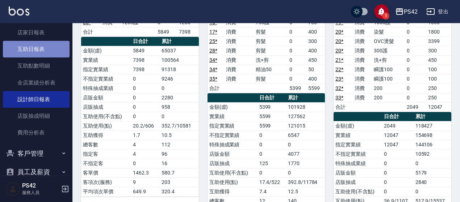
click at [42, 42] on link "互助日報表" at bounding box center [36, 49] width 67 height 17
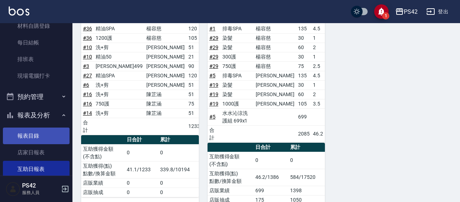
scroll to position [109, 0]
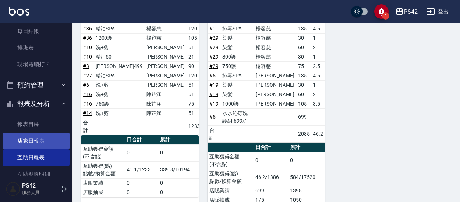
click at [30, 139] on link "店家日報表" at bounding box center [36, 141] width 67 height 17
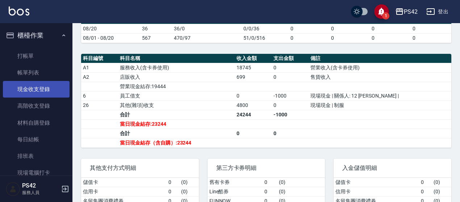
click at [39, 90] on link "現金收支登錄" at bounding box center [36, 89] width 67 height 17
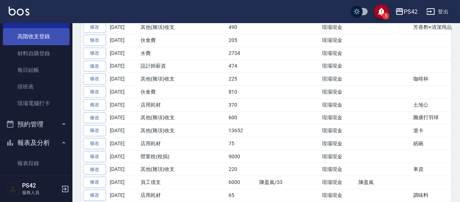
scroll to position [145, 0]
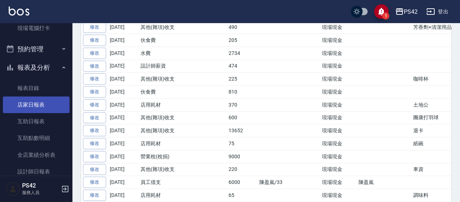
click at [43, 108] on link "店家日報表" at bounding box center [36, 105] width 67 height 17
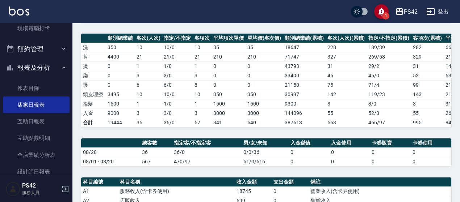
scroll to position [109, 0]
